Goal: Task Accomplishment & Management: Manage account settings

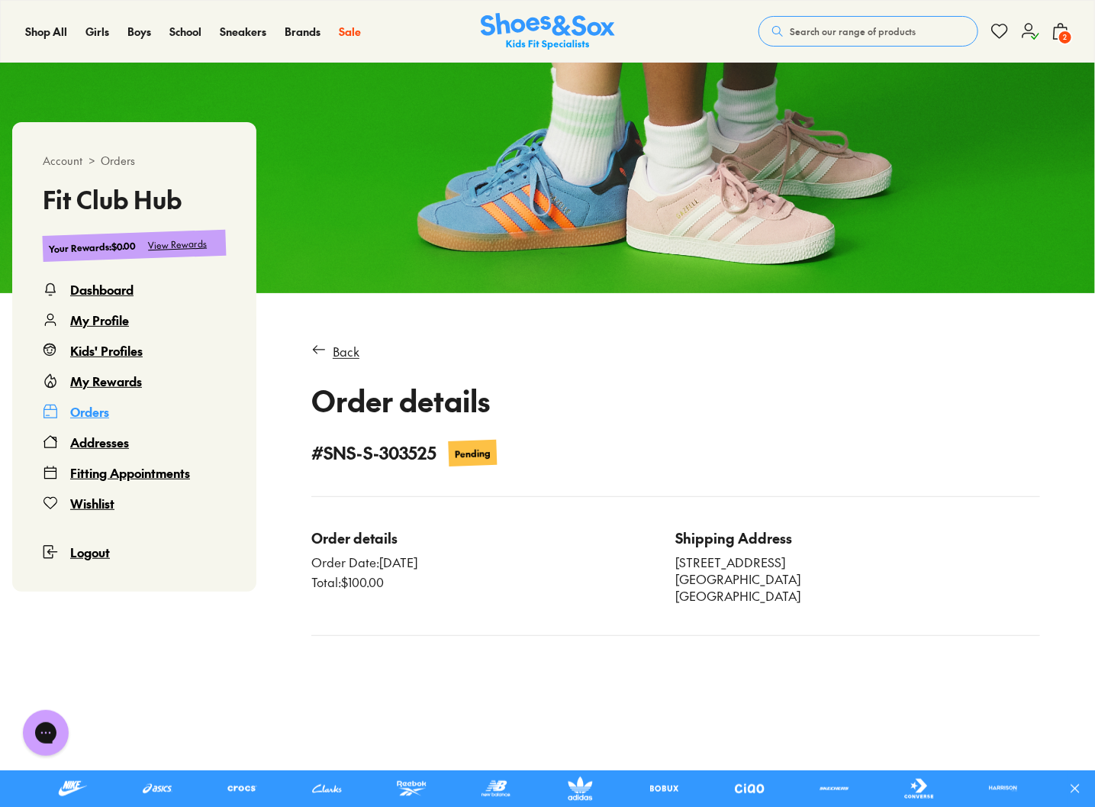
click at [113, 384] on div "My Rewards" at bounding box center [106, 381] width 72 height 18
click at [116, 351] on div "Kids' Profiles" at bounding box center [106, 350] width 73 height 18
click at [1060, 25] on icon at bounding box center [1061, 31] width 18 height 18
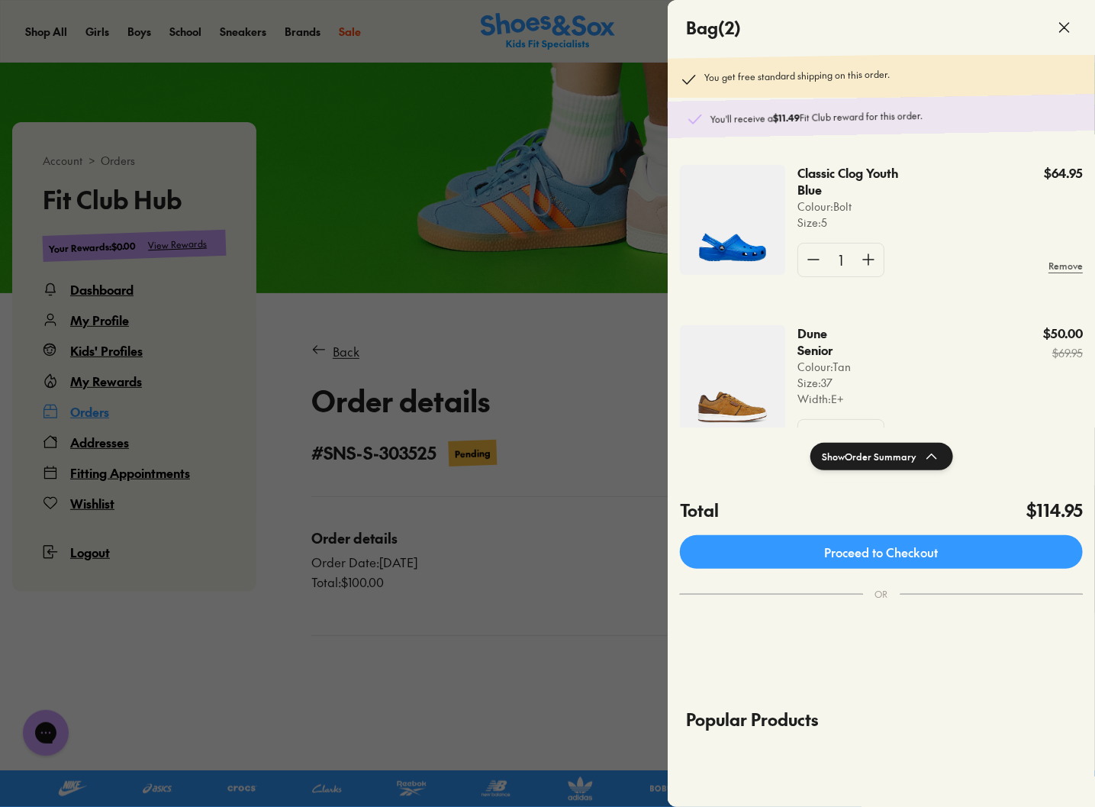
click at [486, 297] on div at bounding box center [547, 403] width 1095 height 807
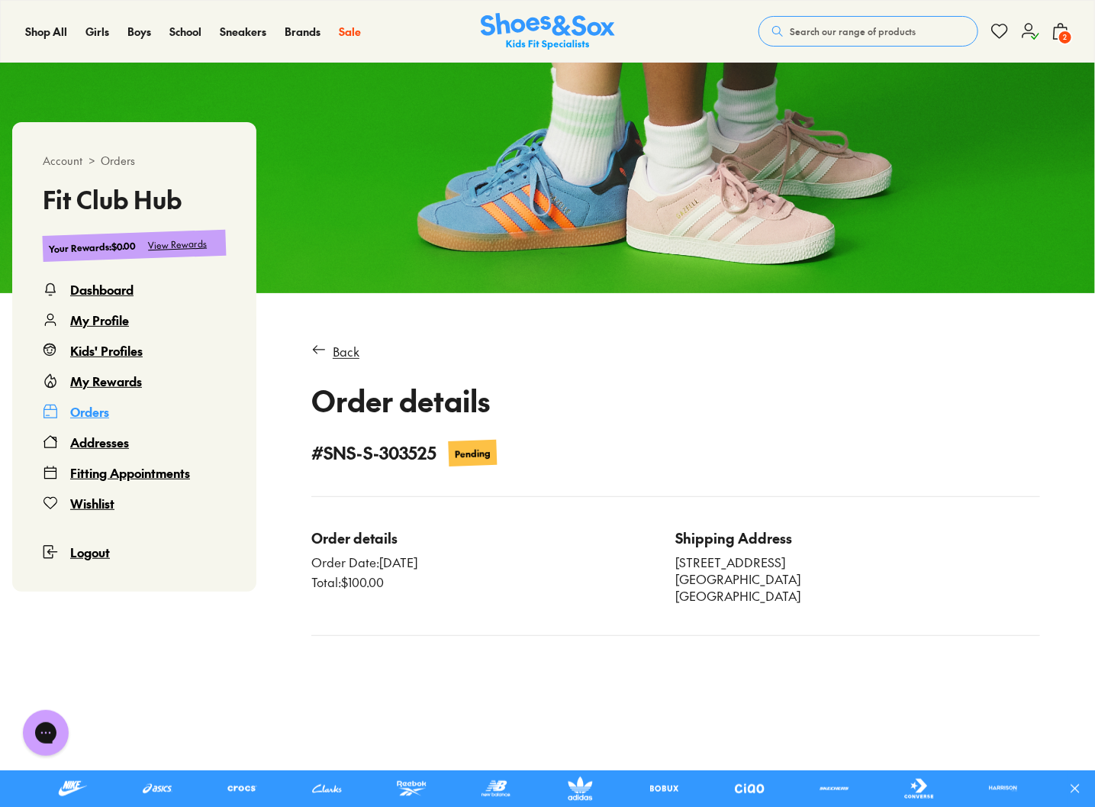
click at [93, 291] on div "Dashboard" at bounding box center [101, 289] width 63 height 18
click at [93, 327] on div "My Profile" at bounding box center [99, 320] width 59 height 18
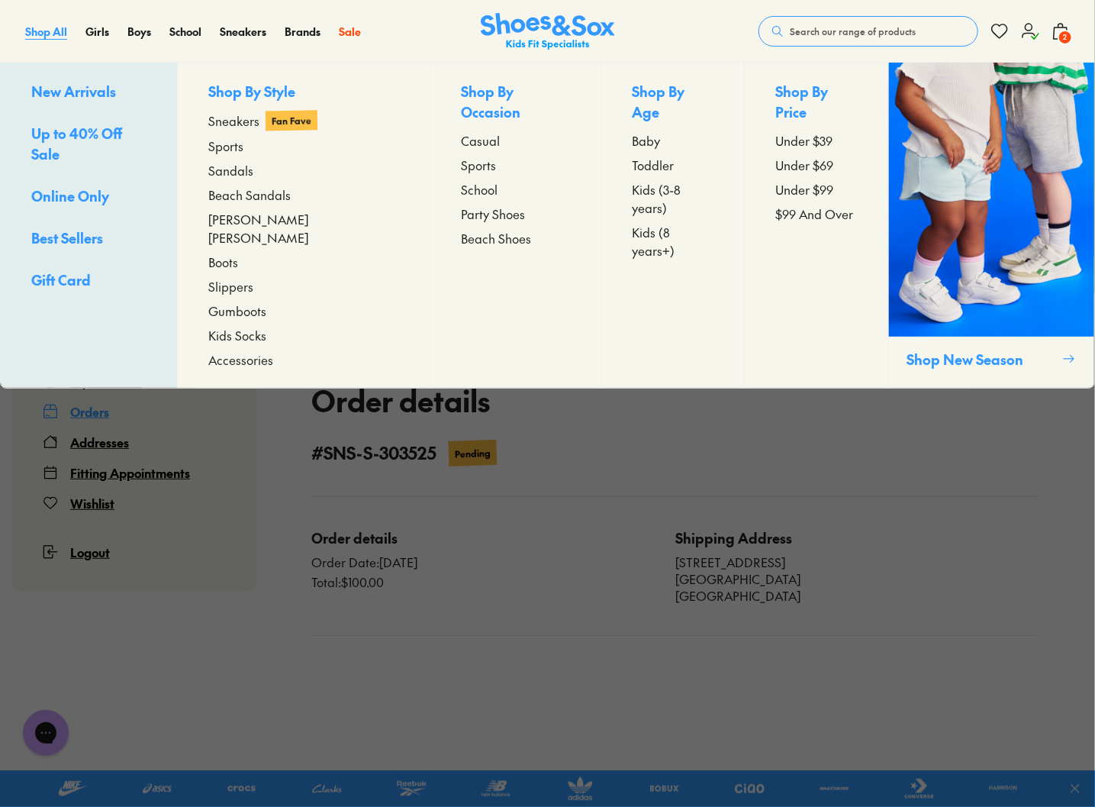
click at [43, 33] on span "Shop All" at bounding box center [46, 31] width 42 height 15
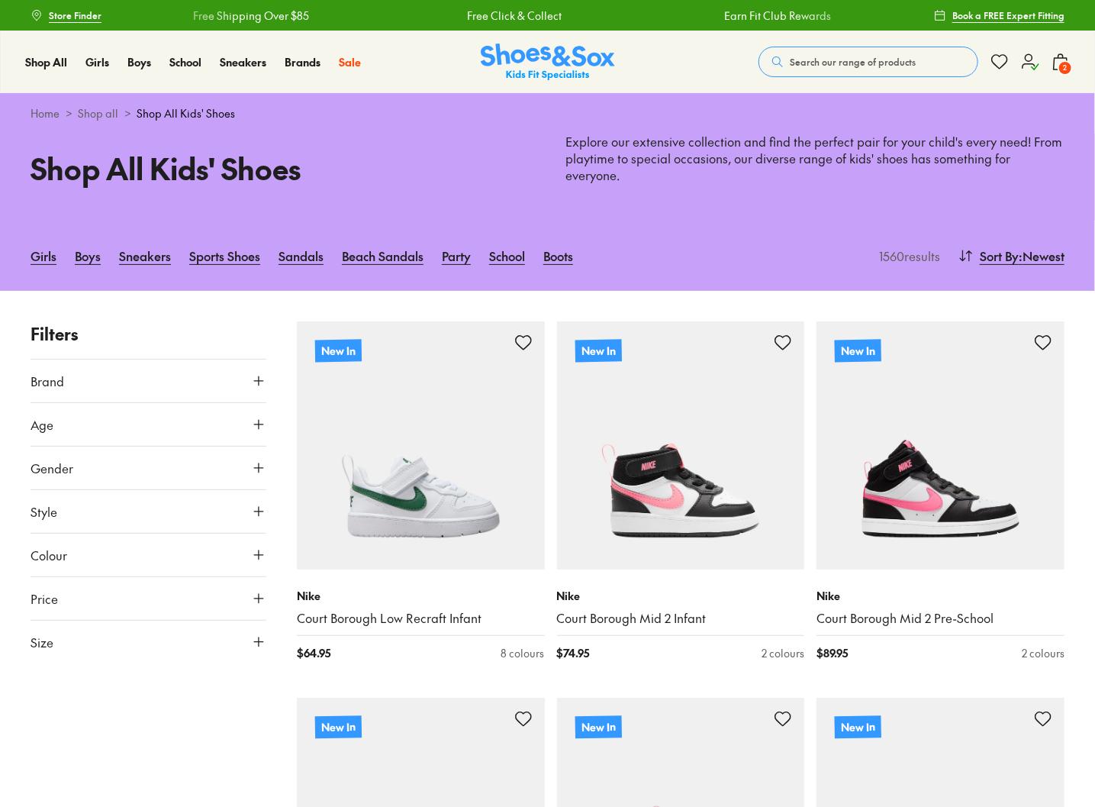
click at [1034, 61] on icon at bounding box center [1030, 62] width 18 height 18
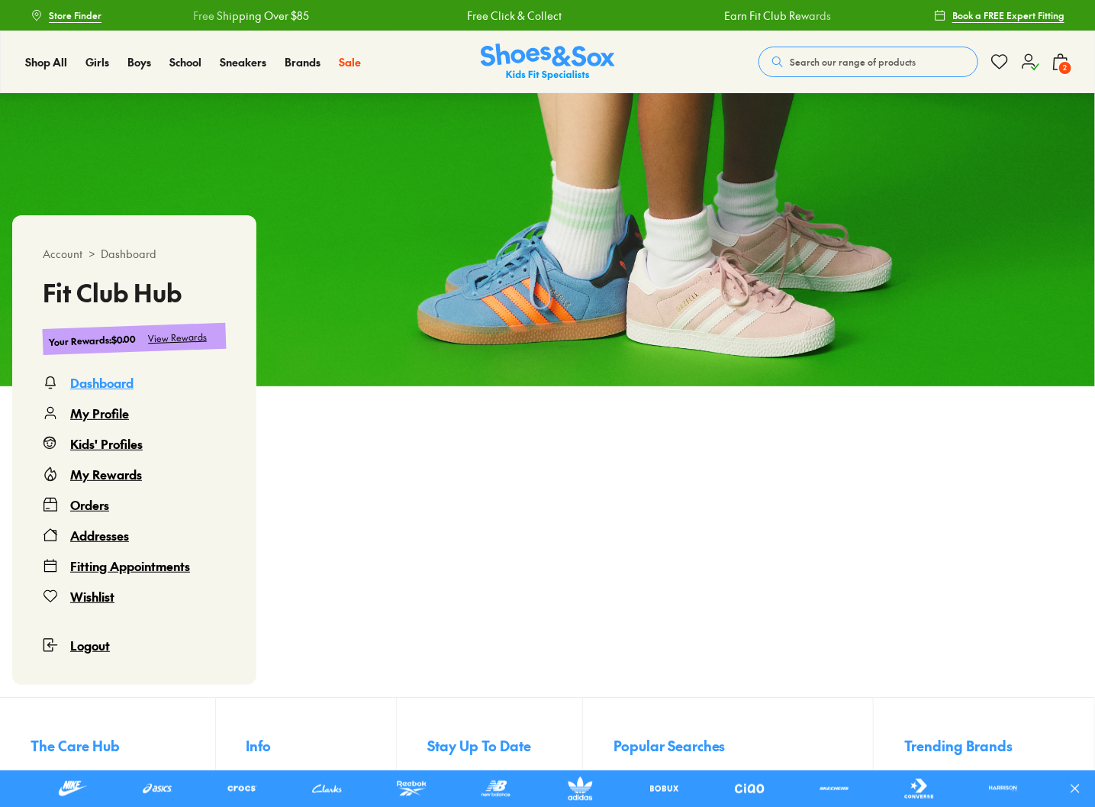
click at [97, 480] on div "My Rewards" at bounding box center [106, 474] width 72 height 18
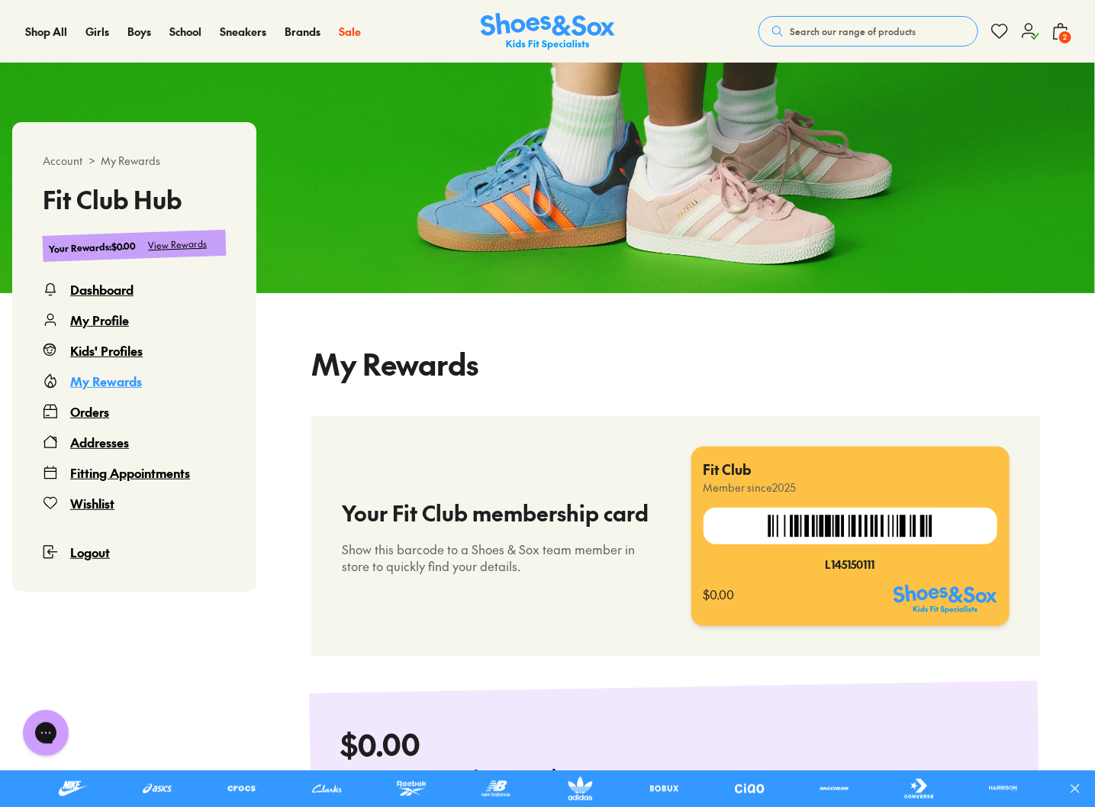
select select
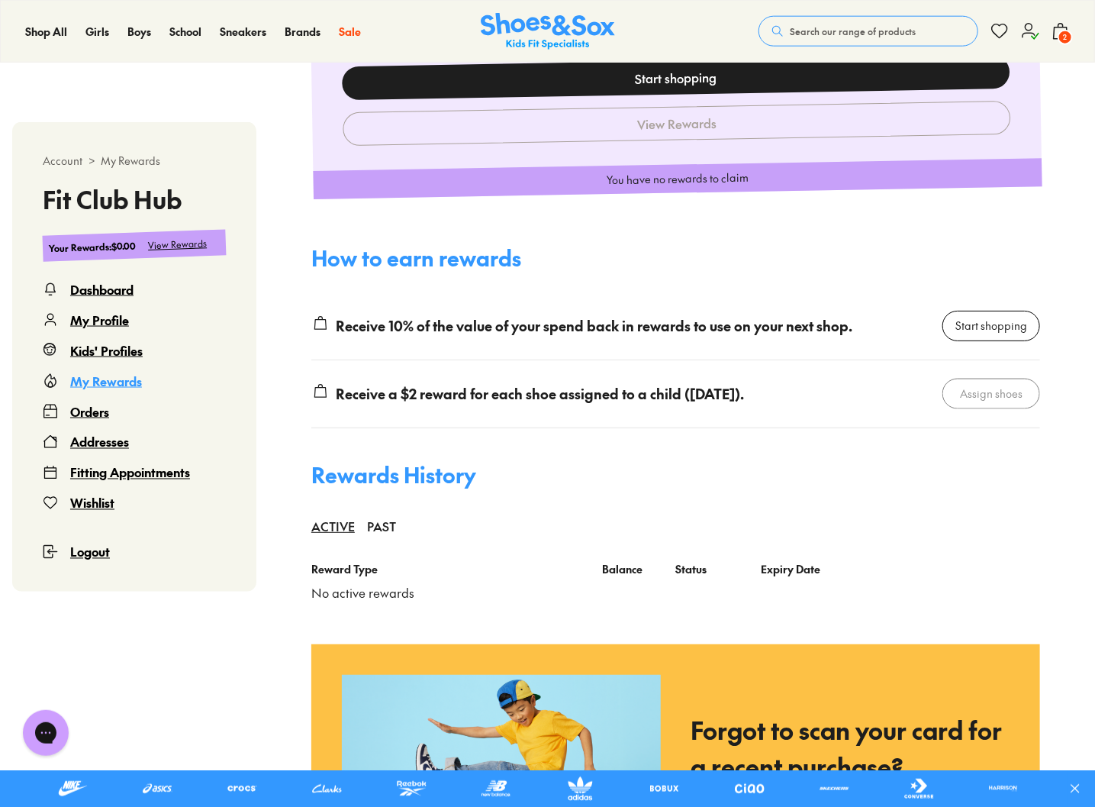
scroll to position [933, 0]
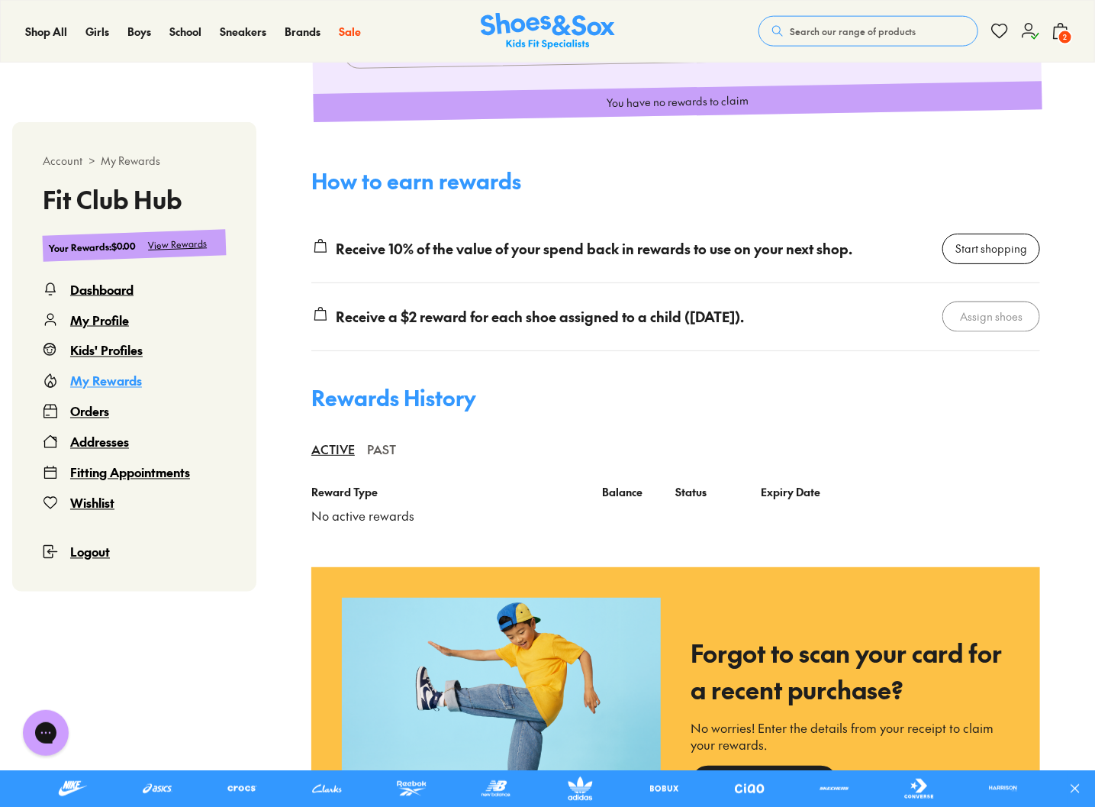
click at [396, 463] on div "PAST" at bounding box center [381, 449] width 29 height 34
click at [355, 459] on div "ACTIVE" at bounding box center [333, 449] width 44 height 34
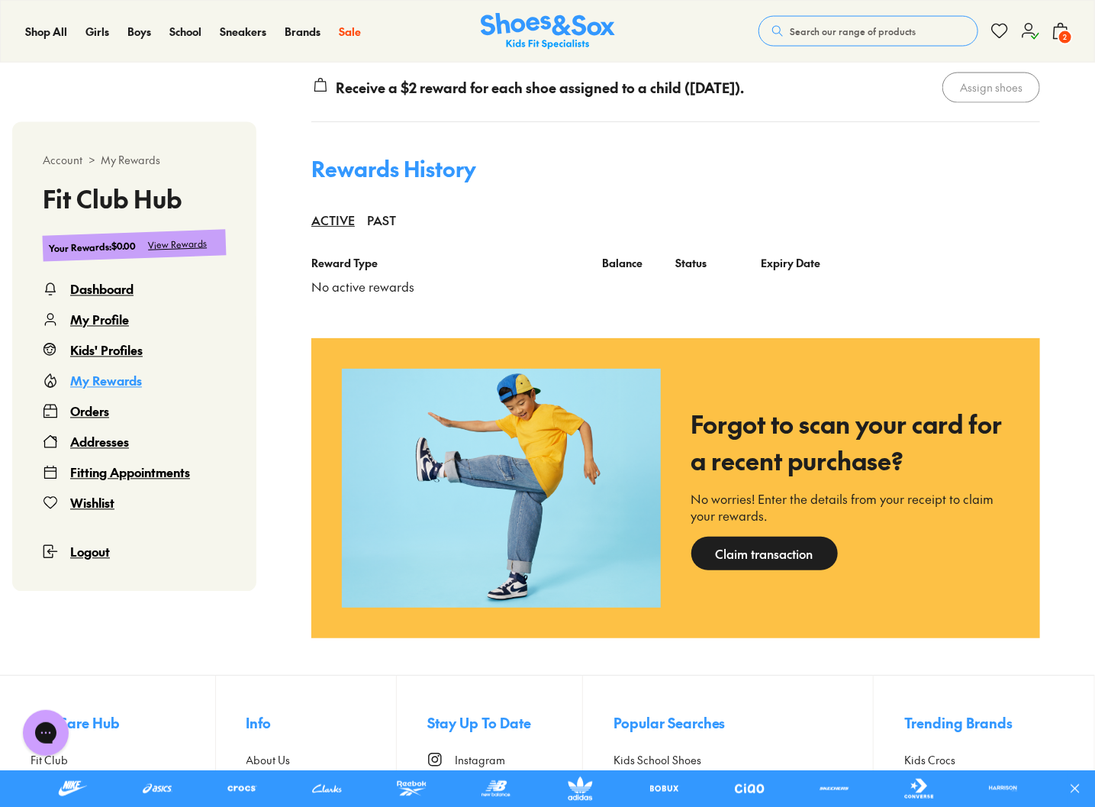
scroll to position [1371, 0]
